Goal: Information Seeking & Learning: Learn about a topic

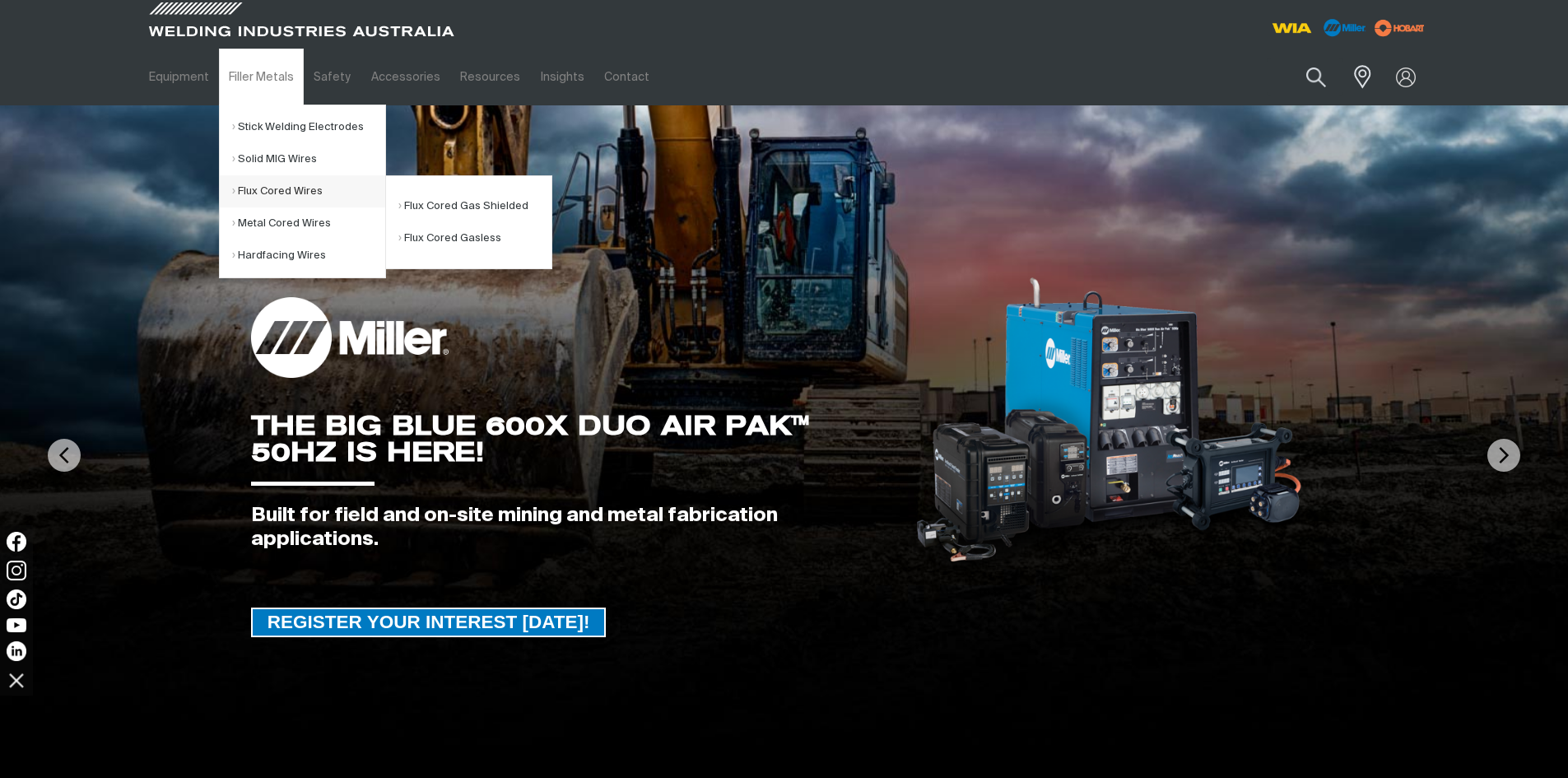
click at [253, 197] on link "Flux Cored Wires" at bounding box center [308, 191] width 153 height 32
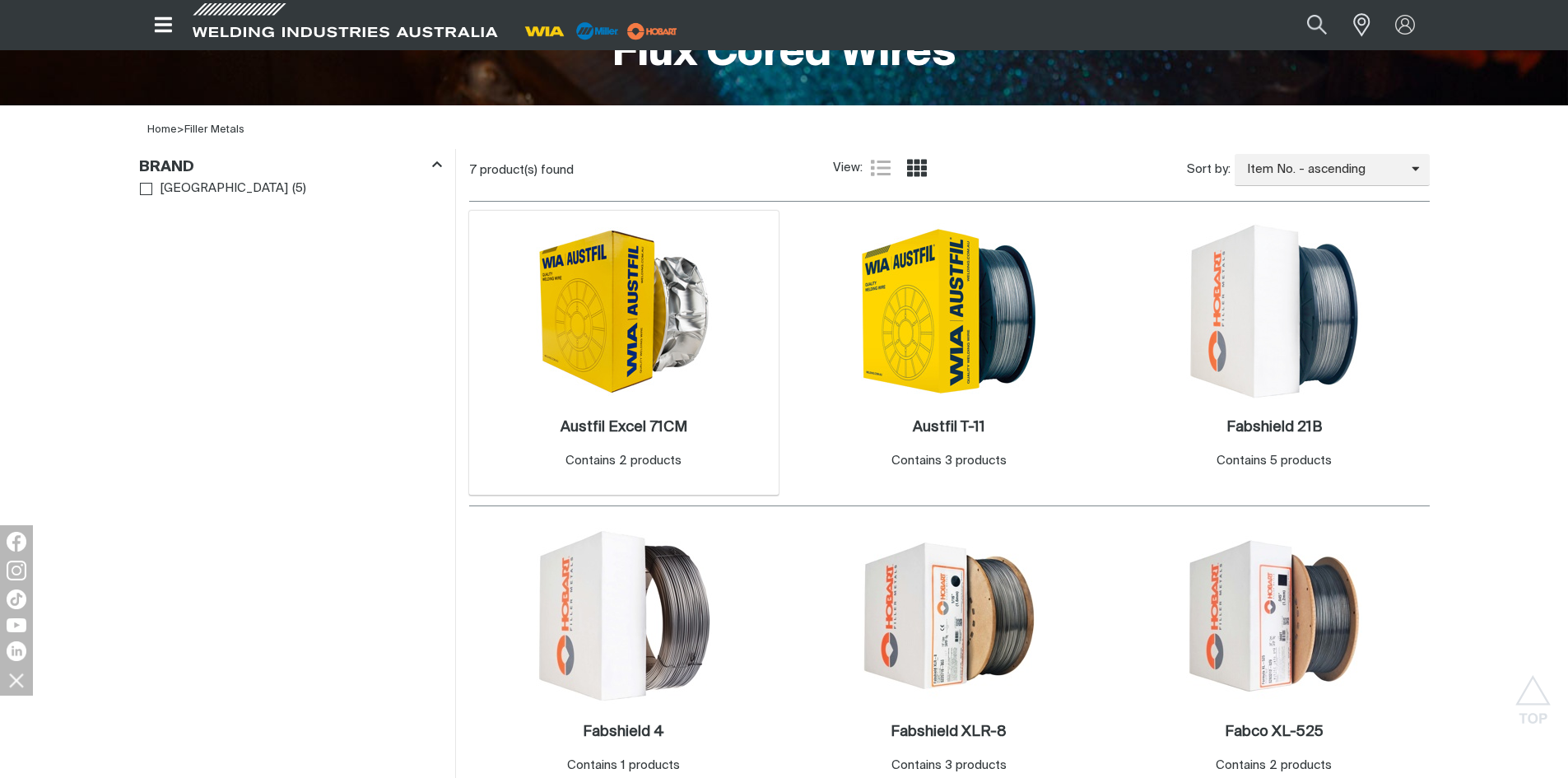
scroll to position [576, 0]
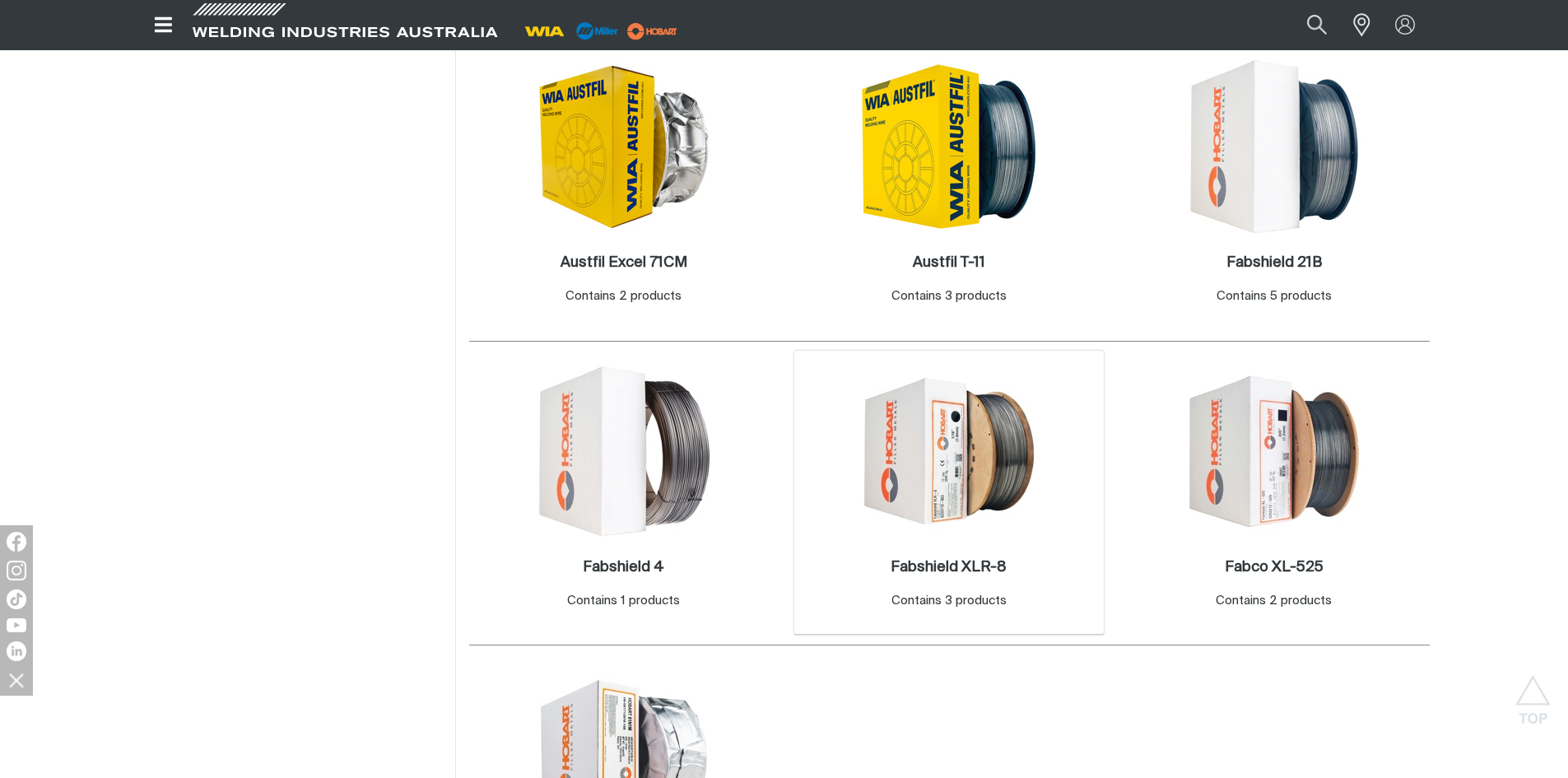
click at [965, 438] on img at bounding box center [949, 451] width 176 height 176
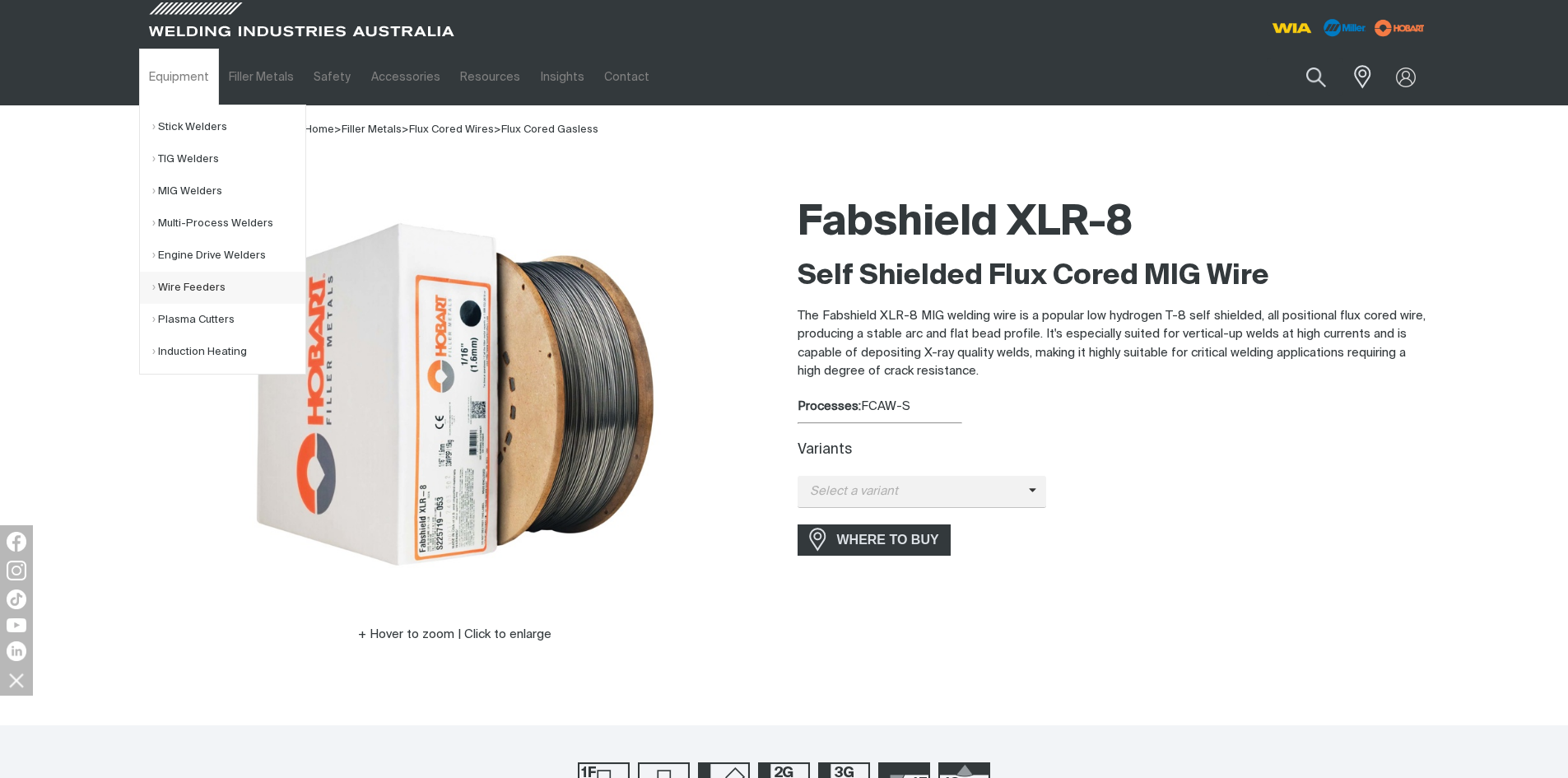
click at [177, 293] on link "Wire Feeders" at bounding box center [229, 288] width 153 height 32
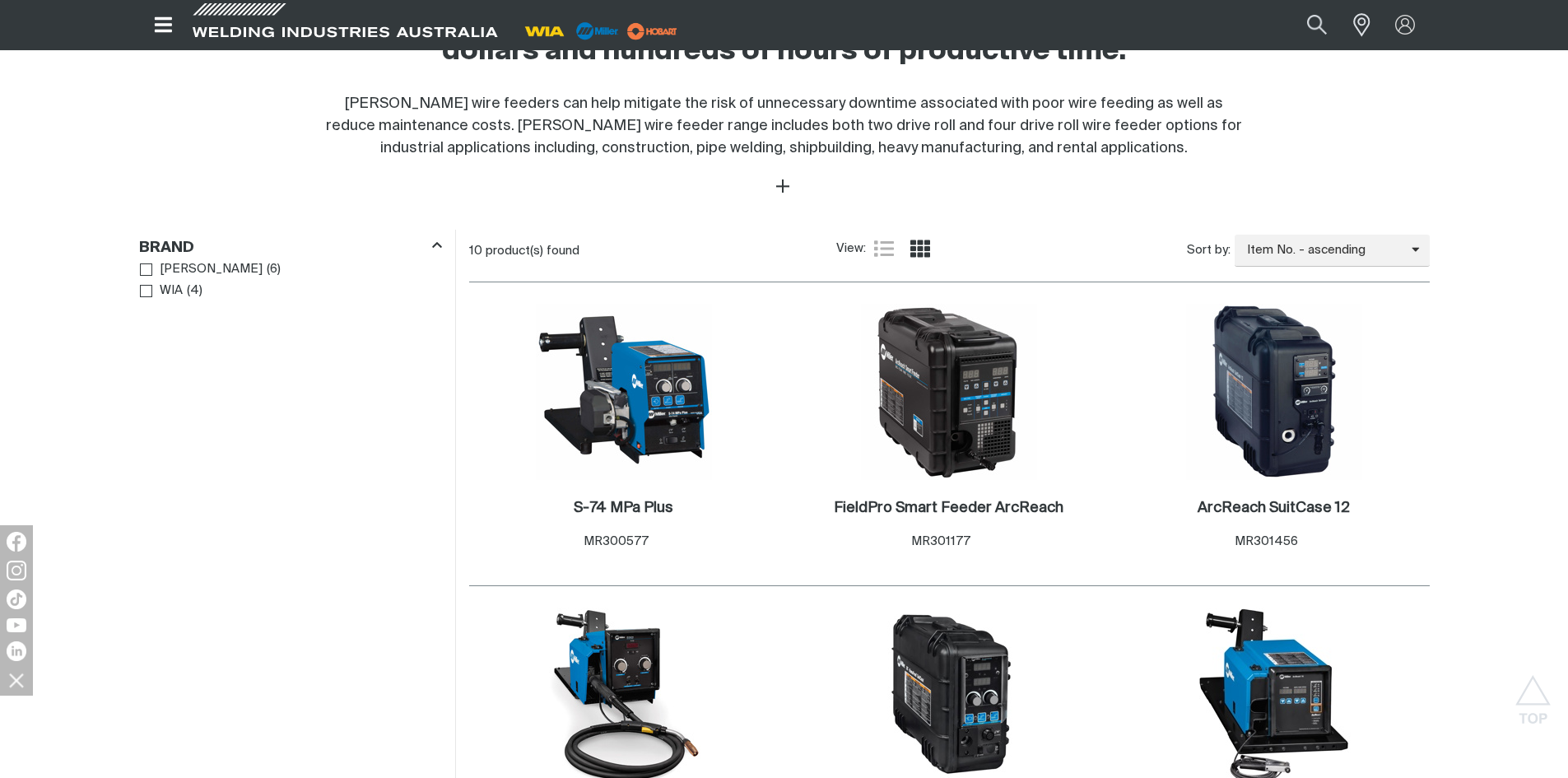
scroll to position [906, 0]
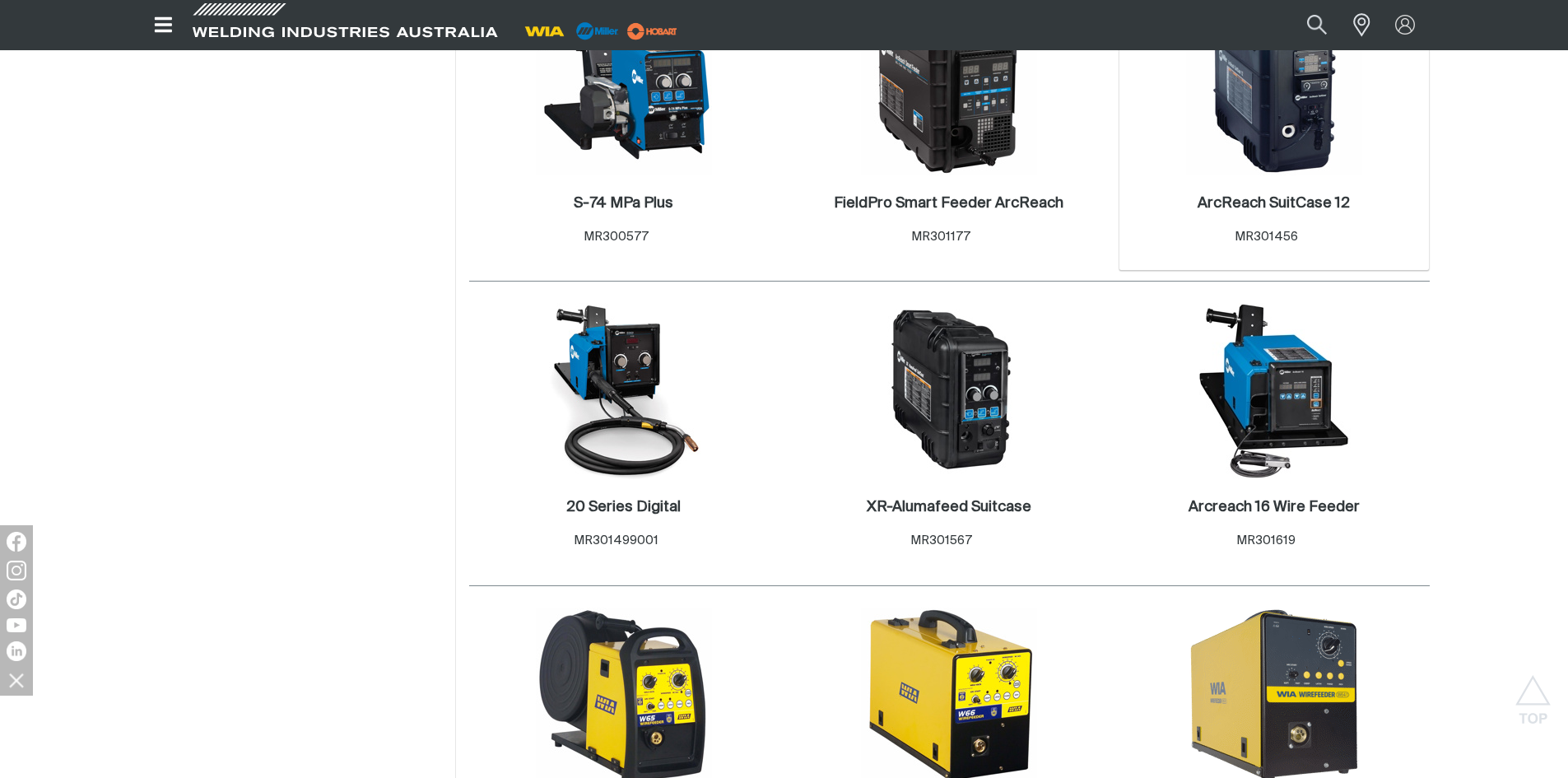
click at [1247, 156] on img at bounding box center [1274, 87] width 176 height 176
